Goal: Check status: Check status

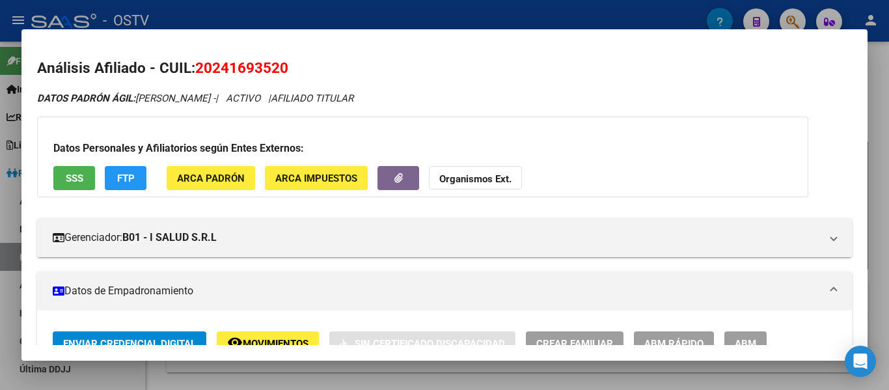
scroll to position [770, 0]
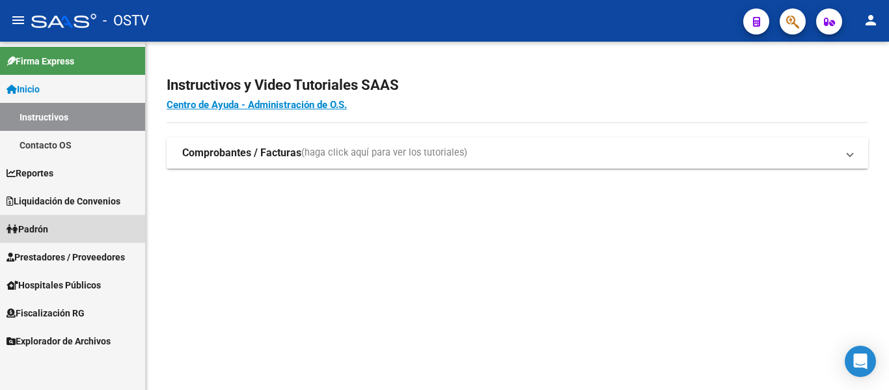
click at [26, 229] on span "Padrón" at bounding box center [28, 229] width 42 height 14
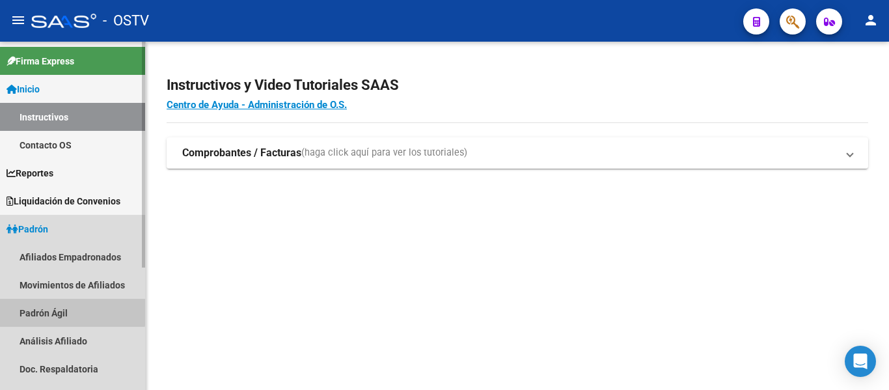
click at [26, 308] on link "Padrón Ágil" at bounding box center [72, 313] width 145 height 28
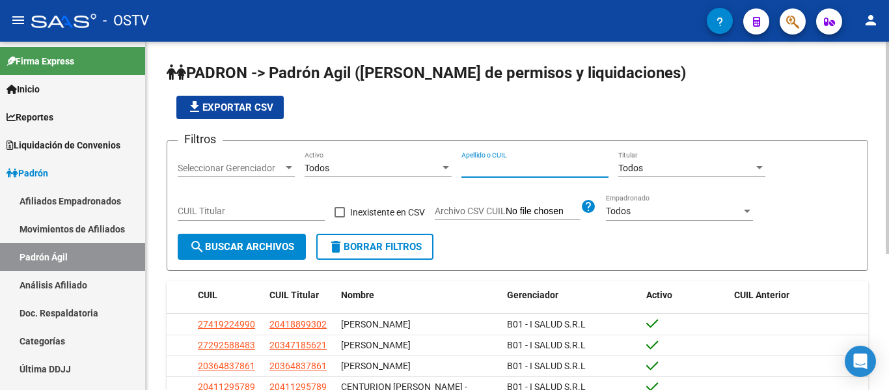
click at [520, 165] on input "Apellido o CUIL" at bounding box center [534, 168] width 147 height 11
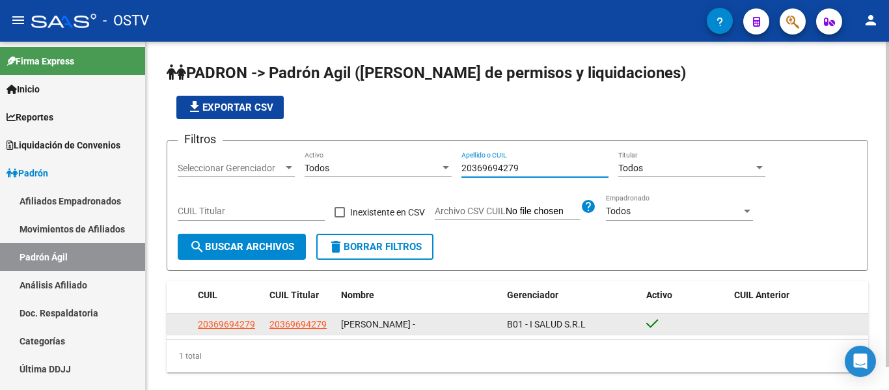
type input "20369694279"
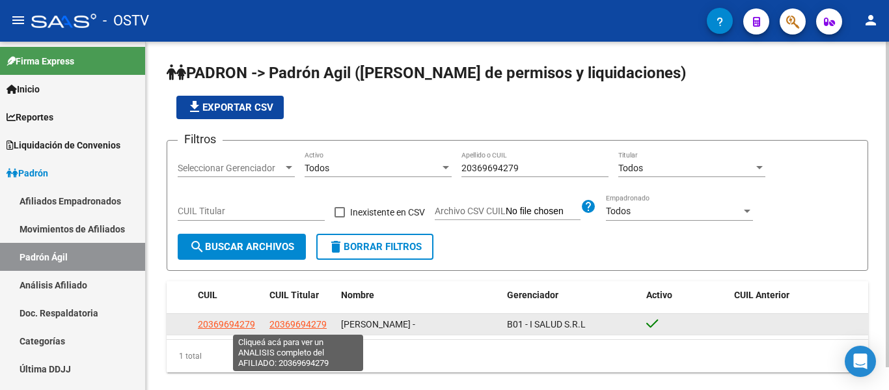
click at [282, 322] on span "20369694279" at bounding box center [297, 324] width 57 height 10
type textarea "20369694279"
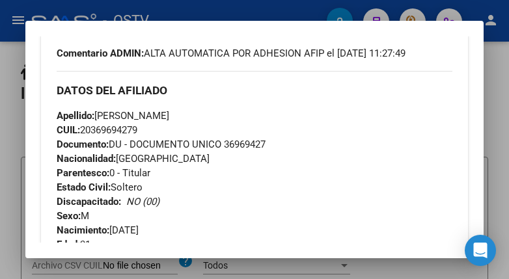
scroll to position [563, 0]
